Goal: Task Accomplishment & Management: Complete application form

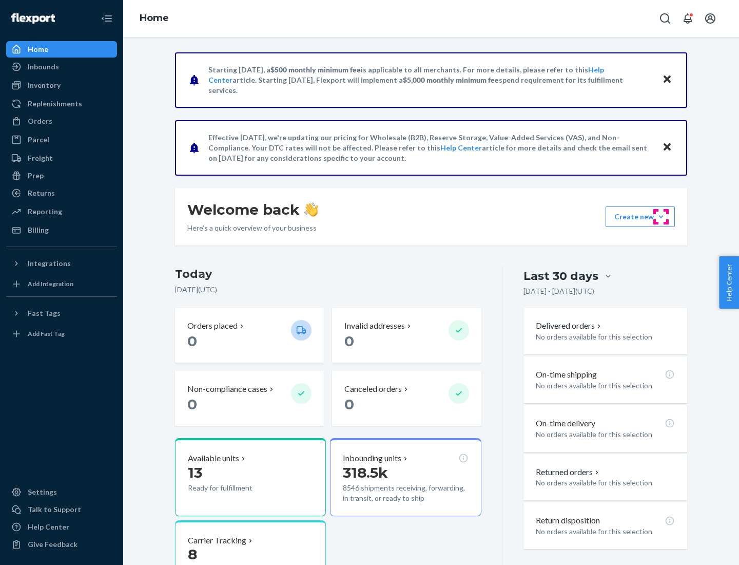
click at [661, 217] on button "Create new Create new inbound Create new order Create new product" at bounding box center [640, 216] width 69 height 21
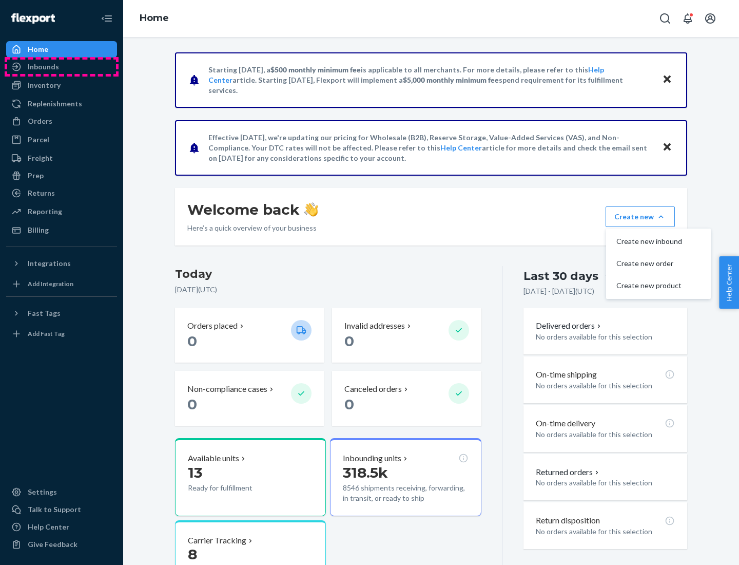
click at [62, 67] on div "Inbounds" at bounding box center [61, 67] width 109 height 14
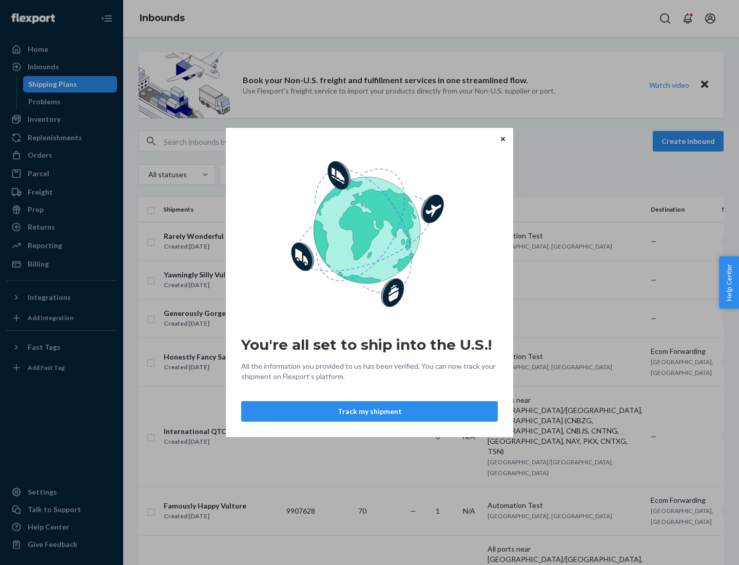
click at [62, 119] on div "You're all set to ship into the U.S.! All the information you provided to us ha…" at bounding box center [369, 282] width 739 height 565
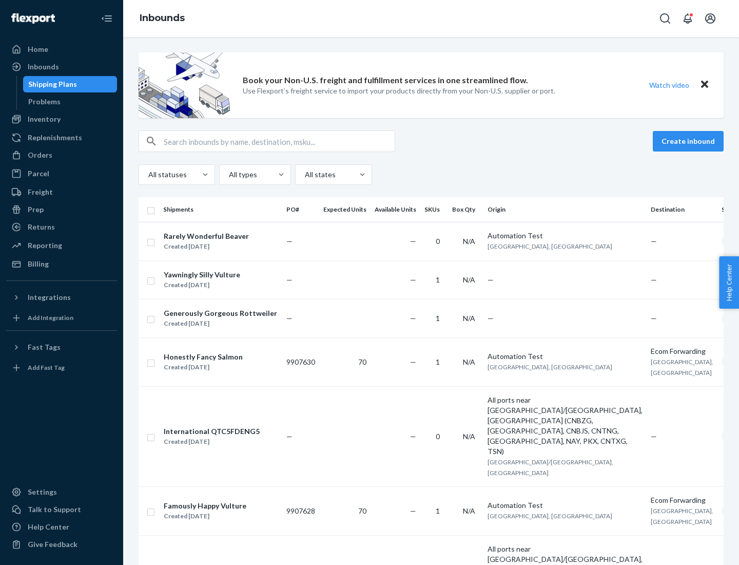
click at [431, 18] on div "Inbounds" at bounding box center [431, 18] width 616 height 37
click at [431, 175] on div "All statuses All types All states" at bounding box center [431, 174] width 585 height 21
click at [51, 84] on div "Shipping Plans" at bounding box center [52, 84] width 49 height 10
click at [690, 141] on button "Create inbound" at bounding box center [688, 141] width 71 height 21
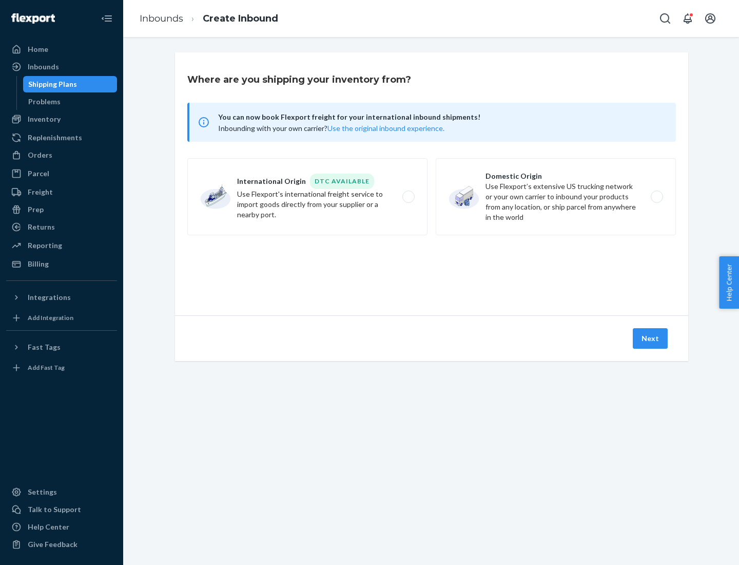
click at [308, 197] on label "International Origin DTC Available Use Flexport's international freight service…" at bounding box center [307, 196] width 240 height 77
click at [408, 197] on input "International Origin DTC Available Use Flexport's international freight service…" at bounding box center [411, 197] width 7 height 7
radio input "true"
click at [432, 269] on icon at bounding box center [431, 268] width 35 height 35
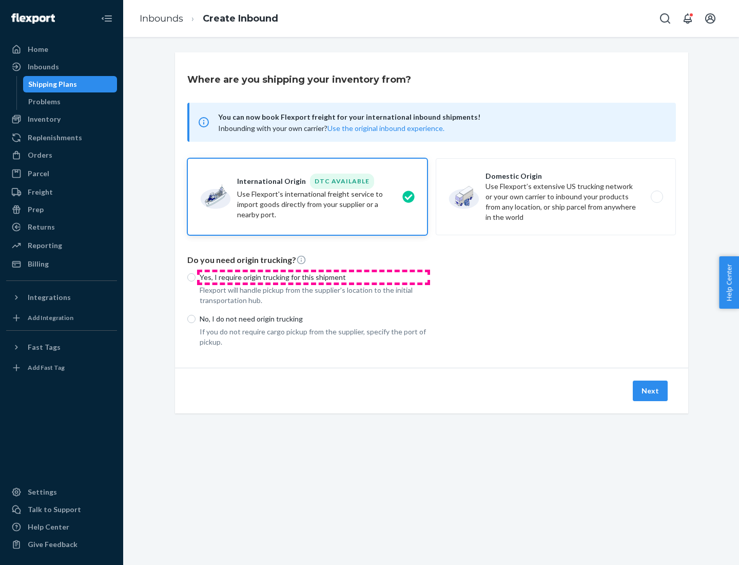
click at [314, 277] on p "Yes, I require origin trucking for this shipment" at bounding box center [314, 277] width 228 height 10
click at [196, 277] on input "Yes, I require origin trucking for this shipment" at bounding box center [191, 277] width 8 height 8
radio input "true"
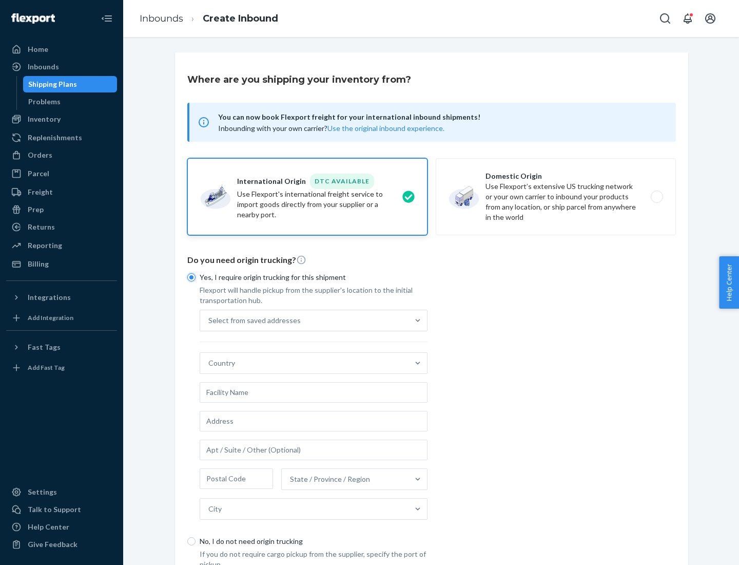
scroll to position [20, 0]
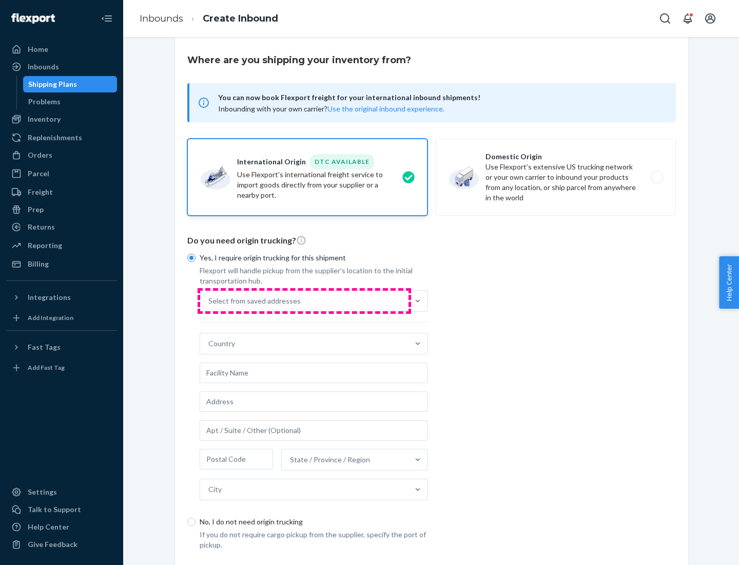
click at [304, 300] on div "Select from saved addresses" at bounding box center [304, 301] width 208 height 21
click at [209, 300] on input "Select from saved addresses" at bounding box center [208, 301] width 1 height 10
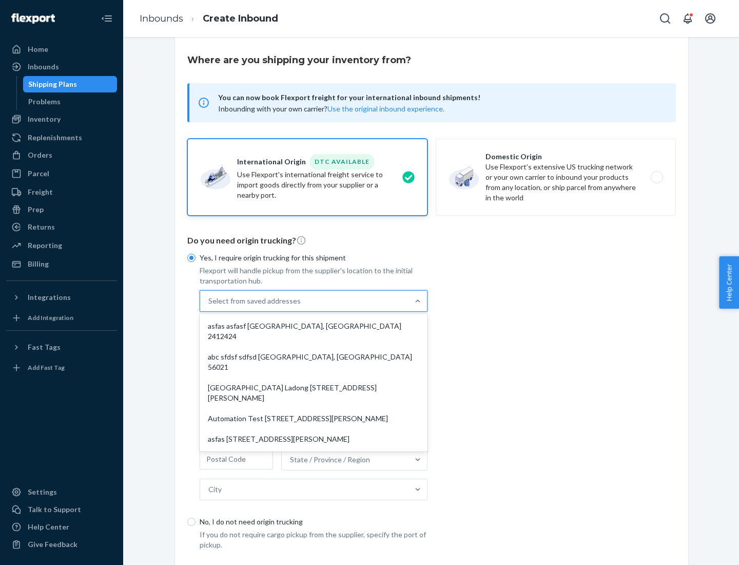
scroll to position [45, 0]
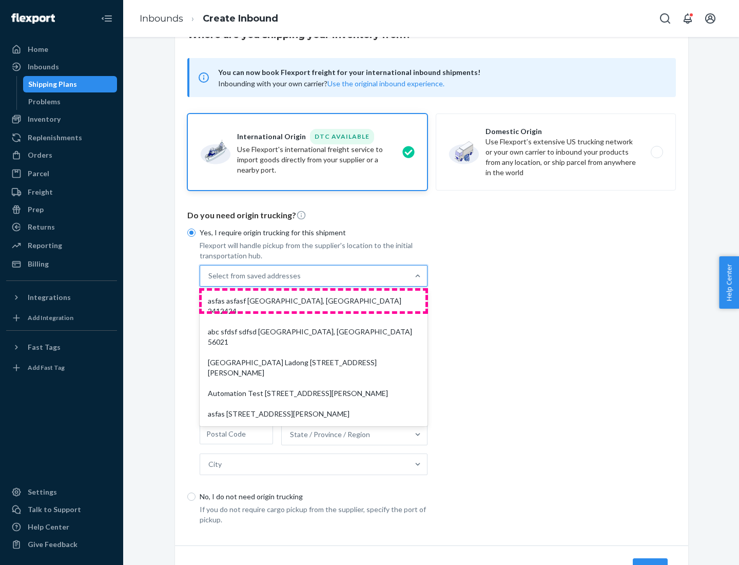
click at [314, 300] on div "asfas asfasf [GEOGRAPHIC_DATA], [GEOGRAPHIC_DATA] 2412424" at bounding box center [314, 306] width 224 height 31
click at [209, 281] on input "option asfas asfasf [GEOGRAPHIC_DATA], [GEOGRAPHIC_DATA] 2412424 focused, 1 of …" at bounding box center [208, 276] width 1 height 10
type input "asfas"
type input "asfasf"
type input "2412424"
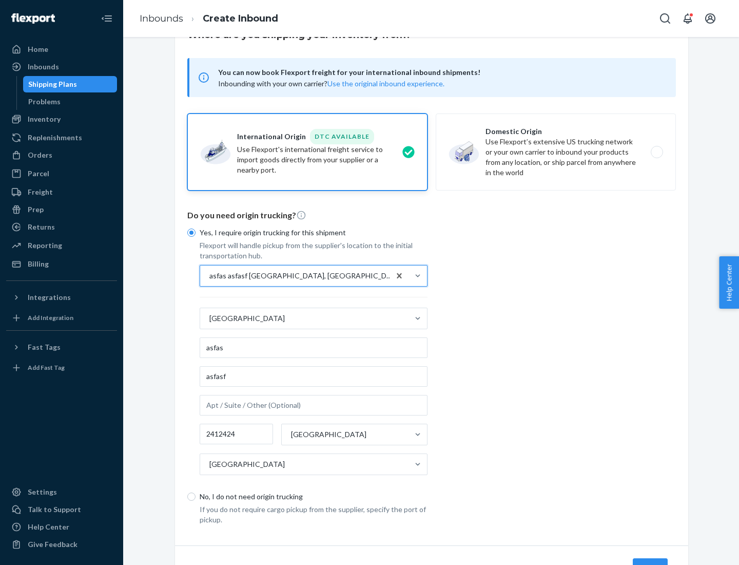
scroll to position [96, 0]
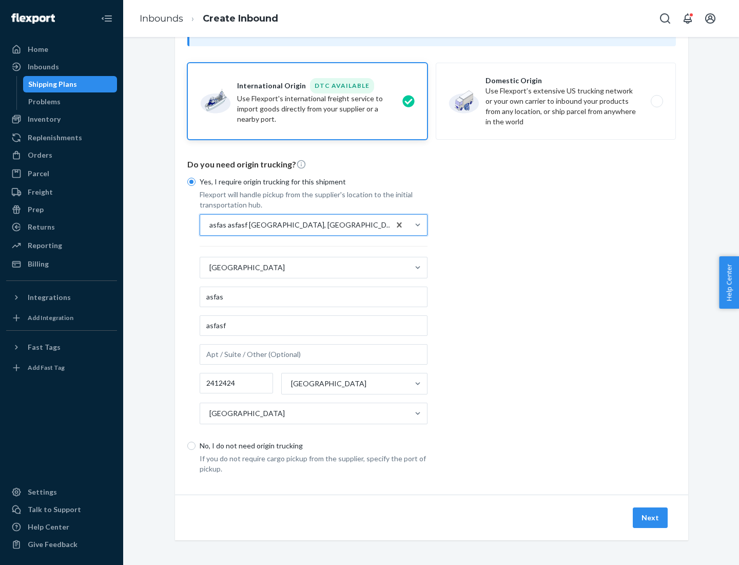
click at [651, 517] on button "Next" at bounding box center [650, 517] width 35 height 21
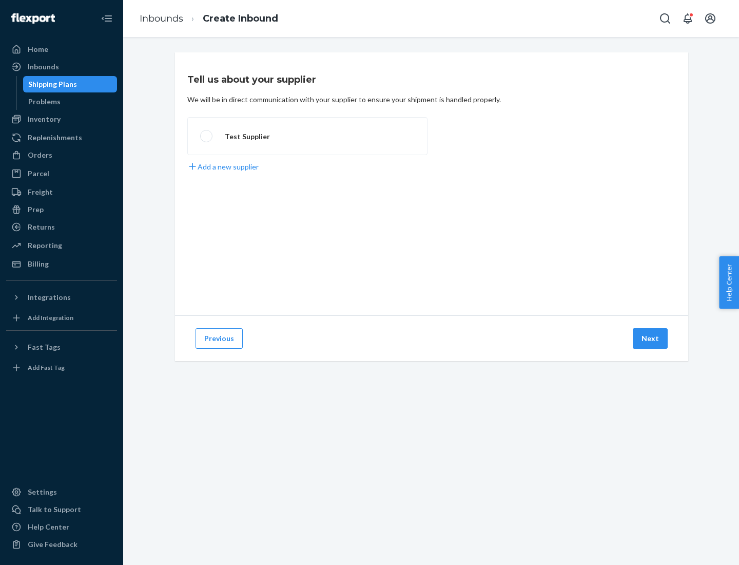
click at [308, 136] on label "Test Supplier" at bounding box center [307, 136] width 240 height 38
click at [207, 136] on input "Test Supplier" at bounding box center [203, 136] width 7 height 7
radio input "true"
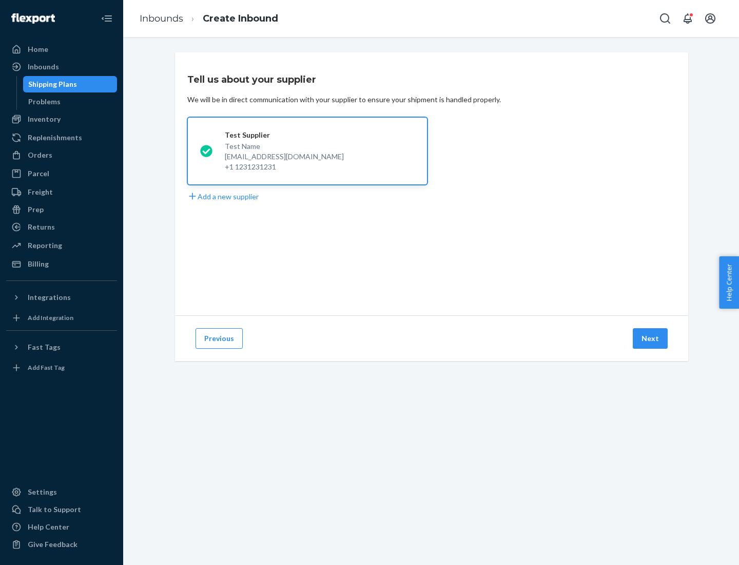
click at [651, 338] on button "Next" at bounding box center [650, 338] width 35 height 21
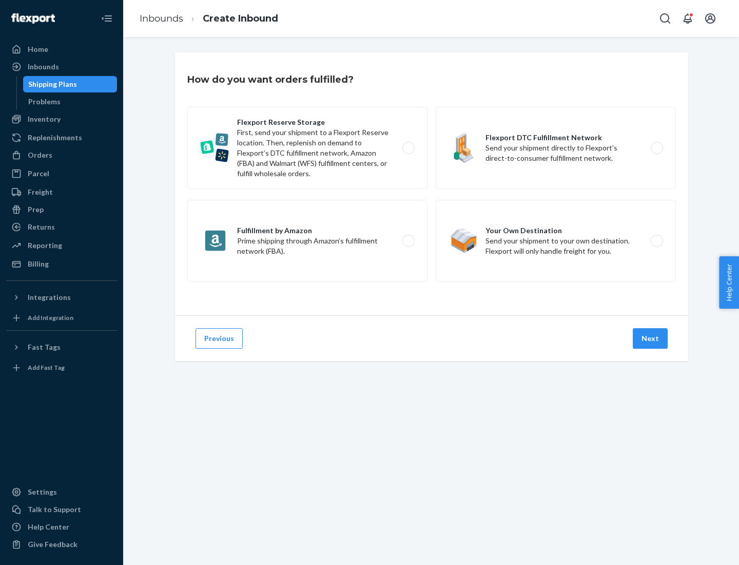
click at [308, 241] on label "Fulfillment by Amazon Prime shipping through Amazon’s fulfillment network (FBA)." at bounding box center [307, 241] width 240 height 82
click at [408, 241] on input "Fulfillment by Amazon Prime shipping through Amazon’s fulfillment network (FBA)." at bounding box center [411, 241] width 7 height 7
radio input "true"
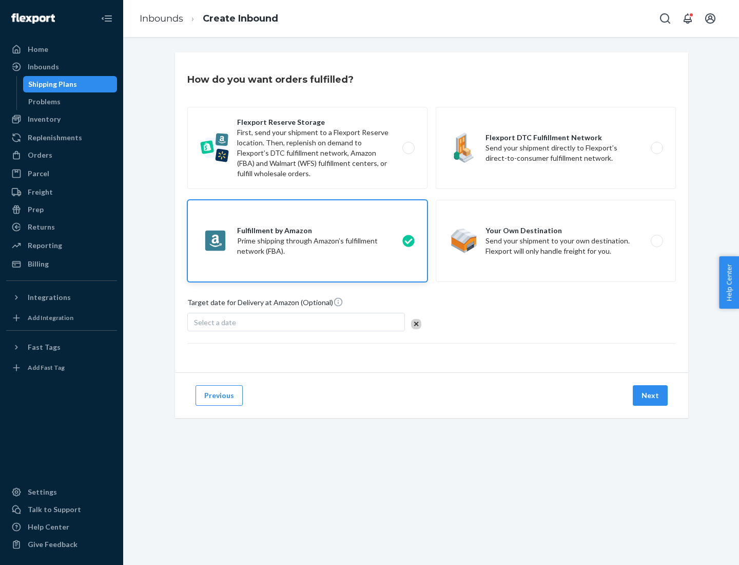
click at [651, 395] on button "Next" at bounding box center [650, 395] width 35 height 21
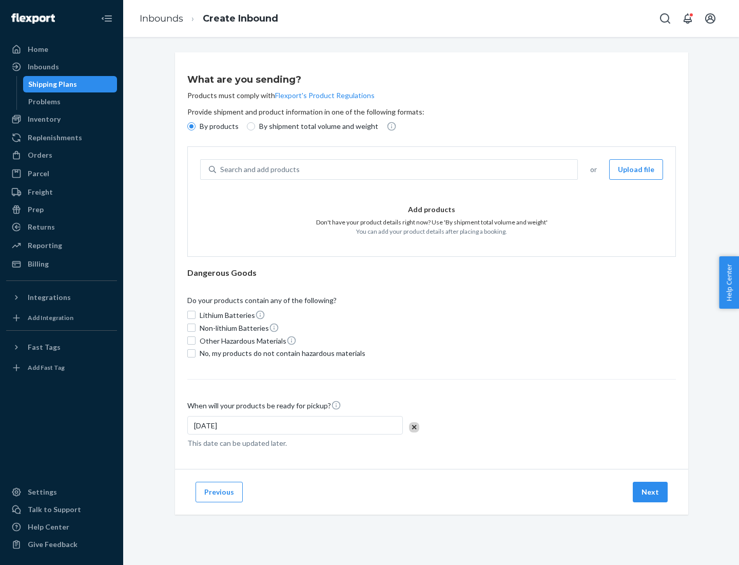
click at [316, 126] on p "By shipment total volume and weight" at bounding box center [318, 126] width 119 height 10
click at [255, 126] on input "By shipment total volume and weight" at bounding box center [251, 126] width 8 height 8
radio input "true"
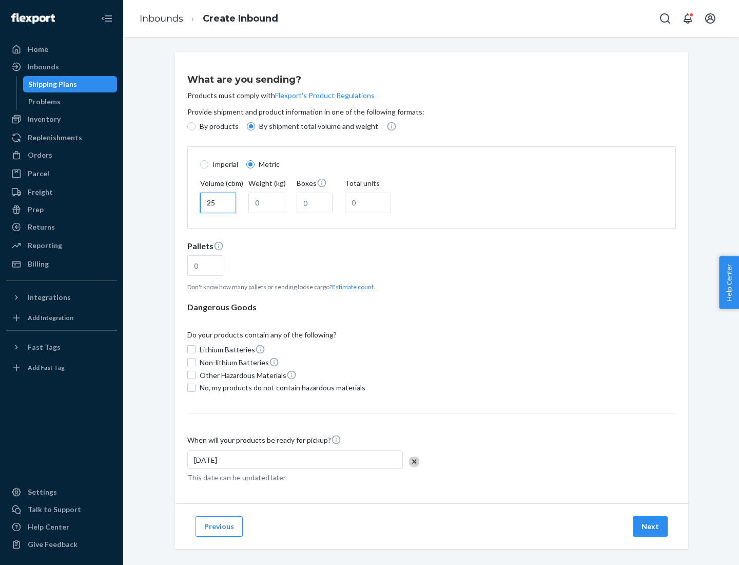
type input "25"
type input "100"
type input "50"
type input "500"
click at [351, 287] on button "Estimate count" at bounding box center [353, 286] width 42 height 9
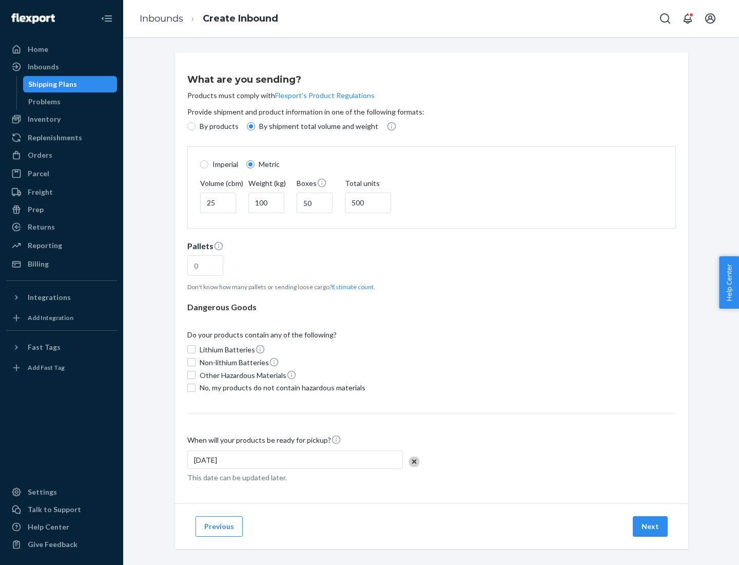
type input "16"
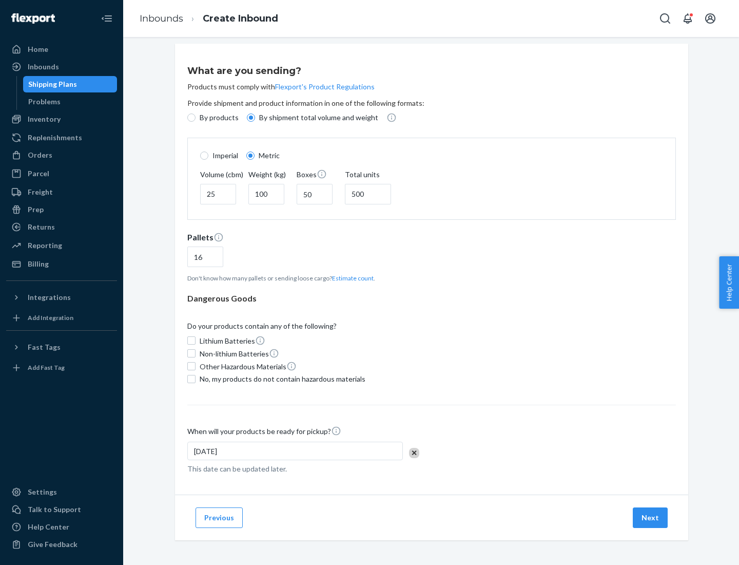
click at [281, 378] on span "No, my products do not contain hazardous materials" at bounding box center [283, 379] width 166 height 10
click at [196, 378] on input "No, my products do not contain hazardous materials" at bounding box center [191, 379] width 8 height 8
checkbox input "true"
click at [651, 517] on button "Next" at bounding box center [650, 517] width 35 height 21
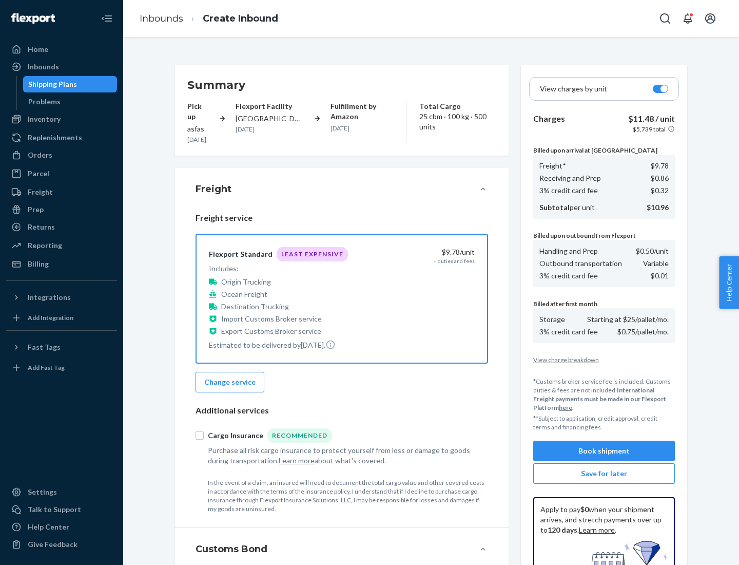
scroll to position [150, 0]
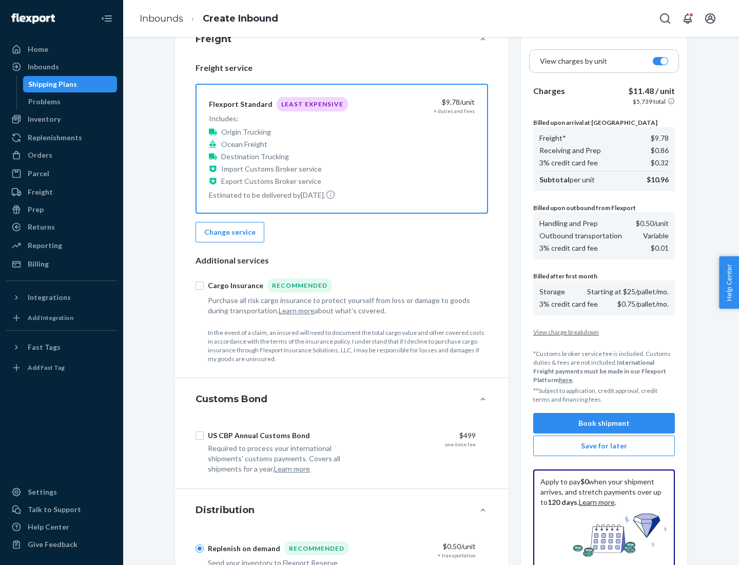
click at [604, 423] on button "Book shipment" at bounding box center [604, 423] width 142 height 21
